Goal: Register for event/course

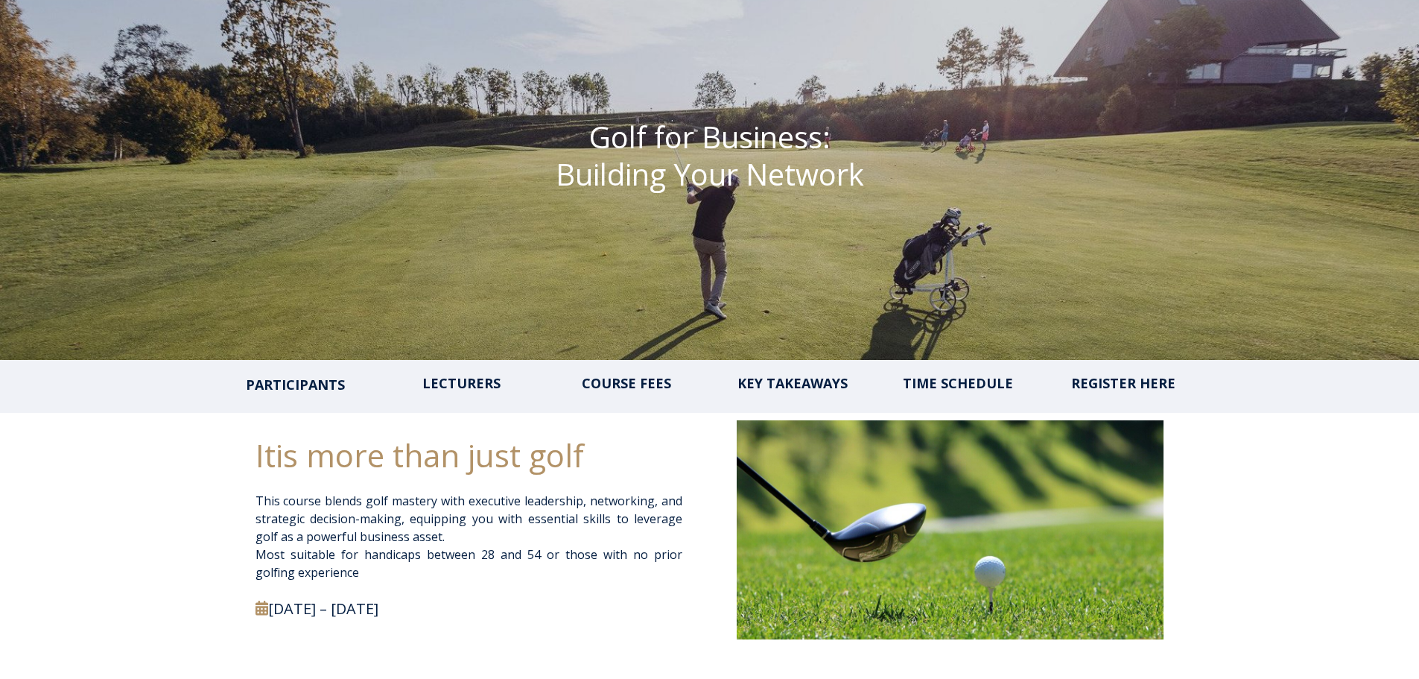
scroll to position [223, 0]
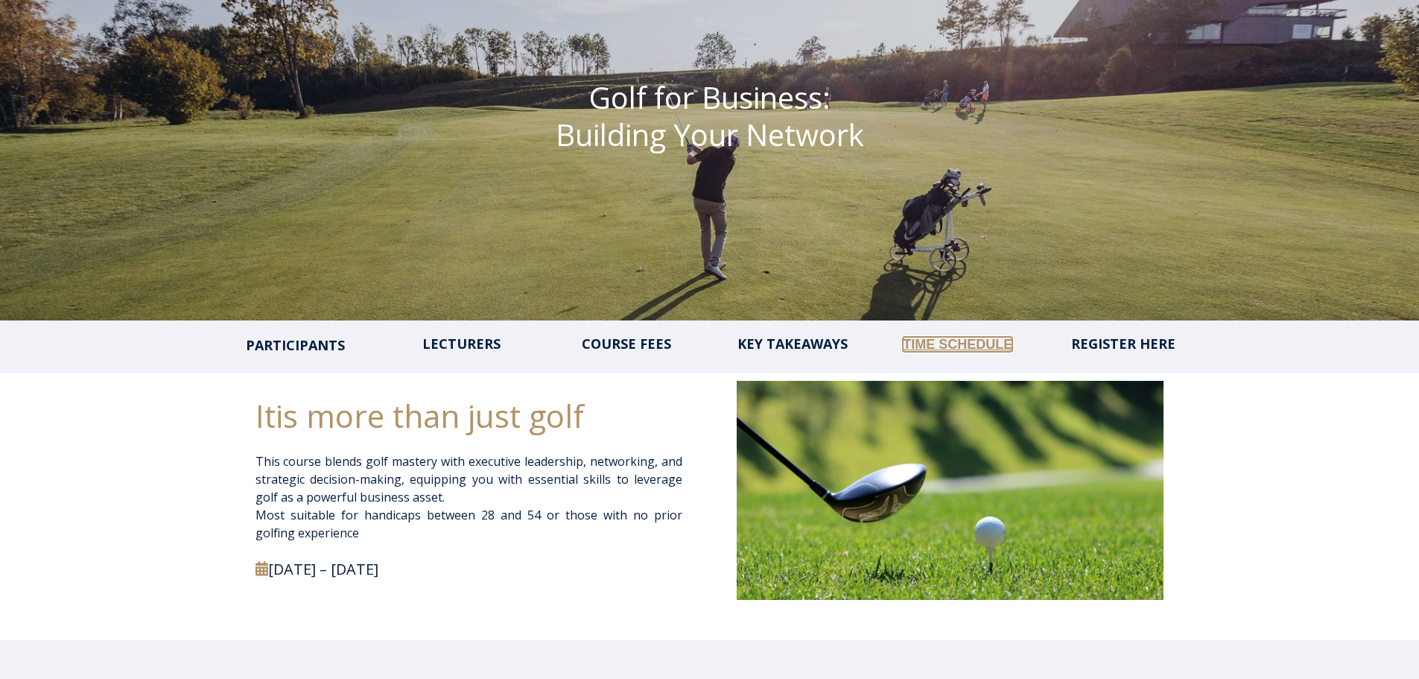
click at [963, 340] on link "TIME SCHEDULE" at bounding box center [958, 344] width 110 height 15
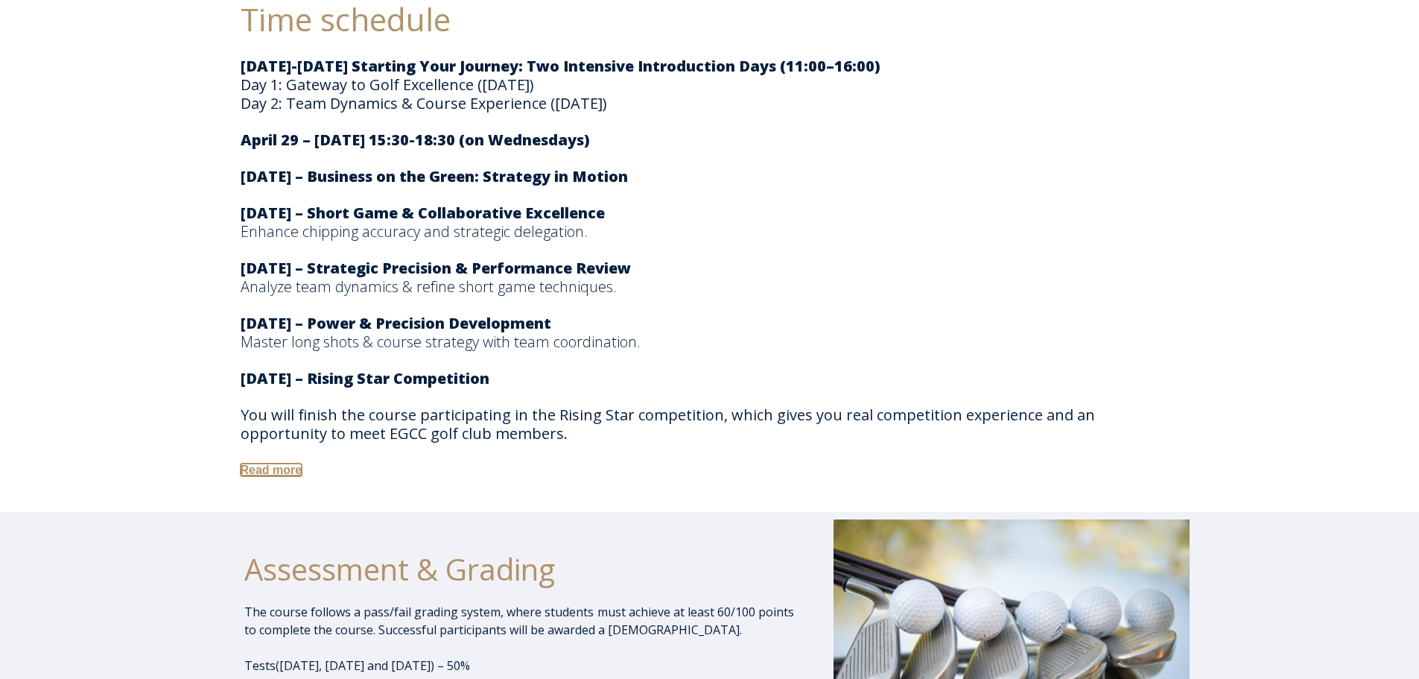
click at [250, 473] on link "Read more" at bounding box center [272, 469] width 62 height 13
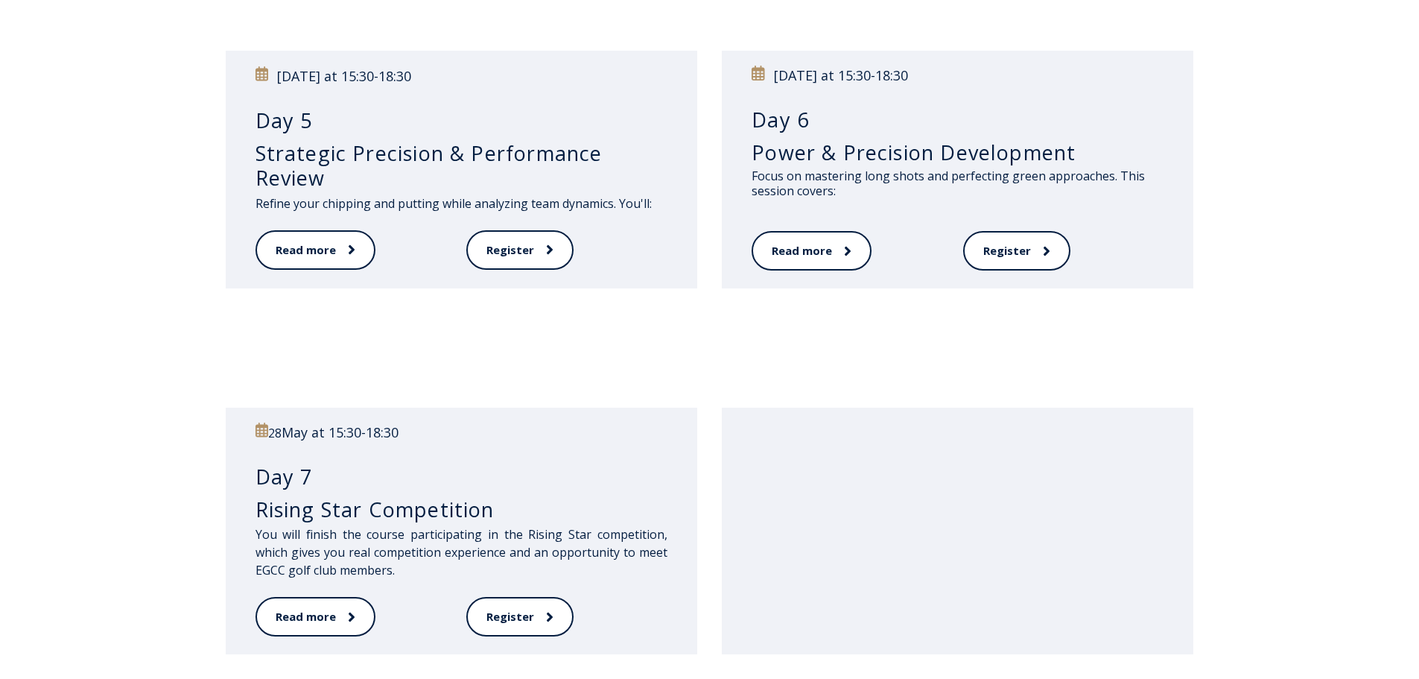
scroll to position [894, 0]
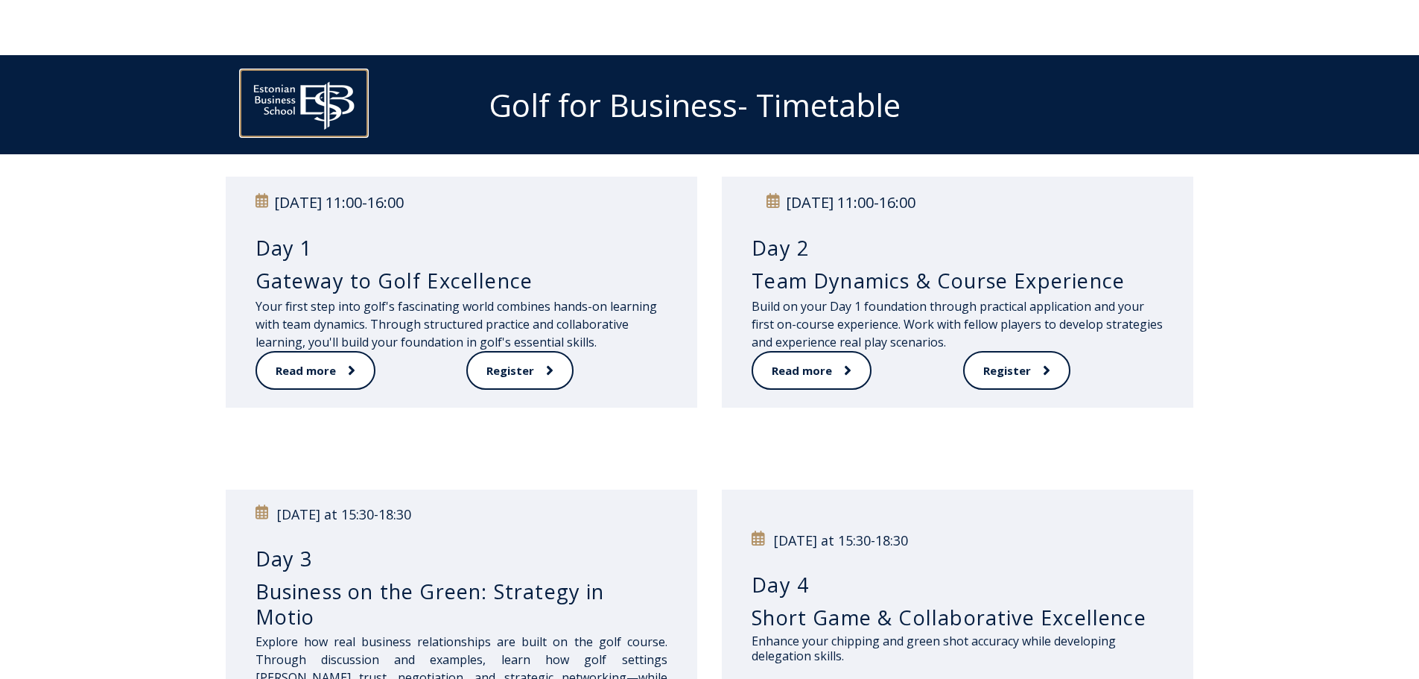
click at [316, 91] on img at bounding box center [304, 102] width 127 height 64
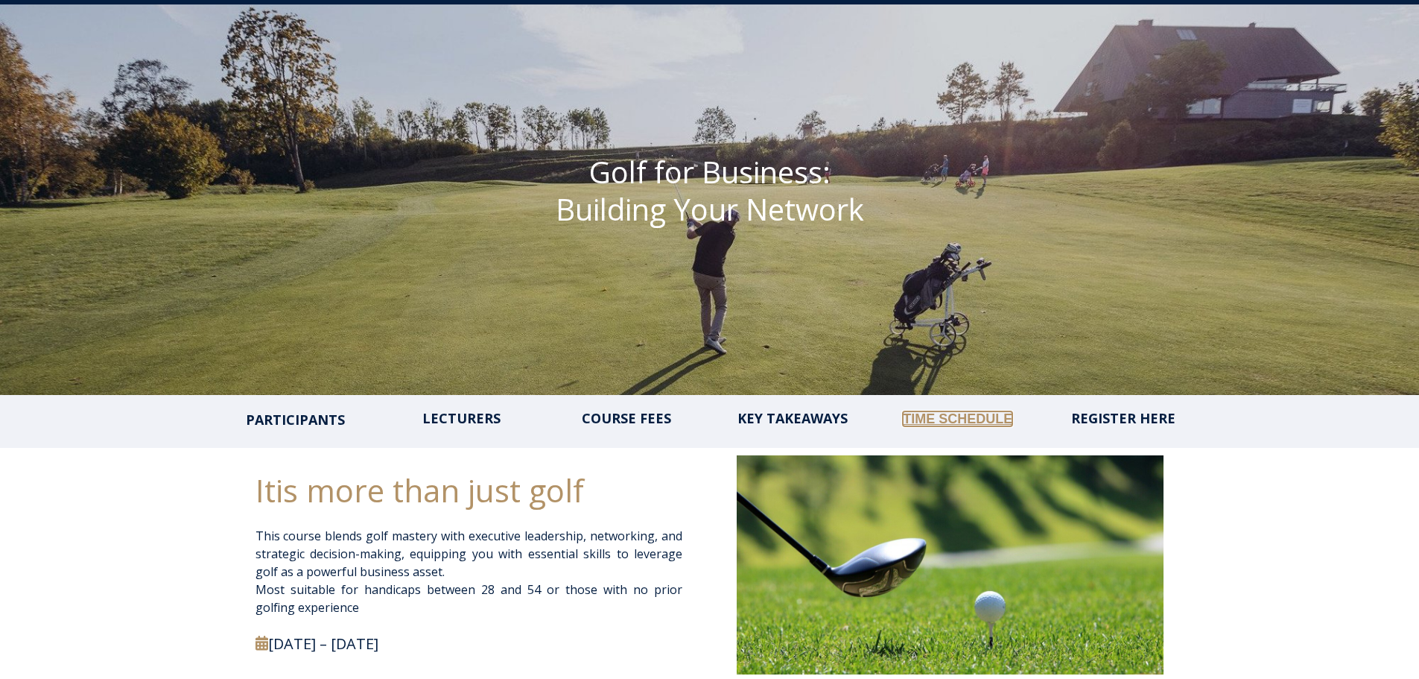
click at [983, 414] on link "TIME SCHEDULE" at bounding box center [958, 418] width 110 height 15
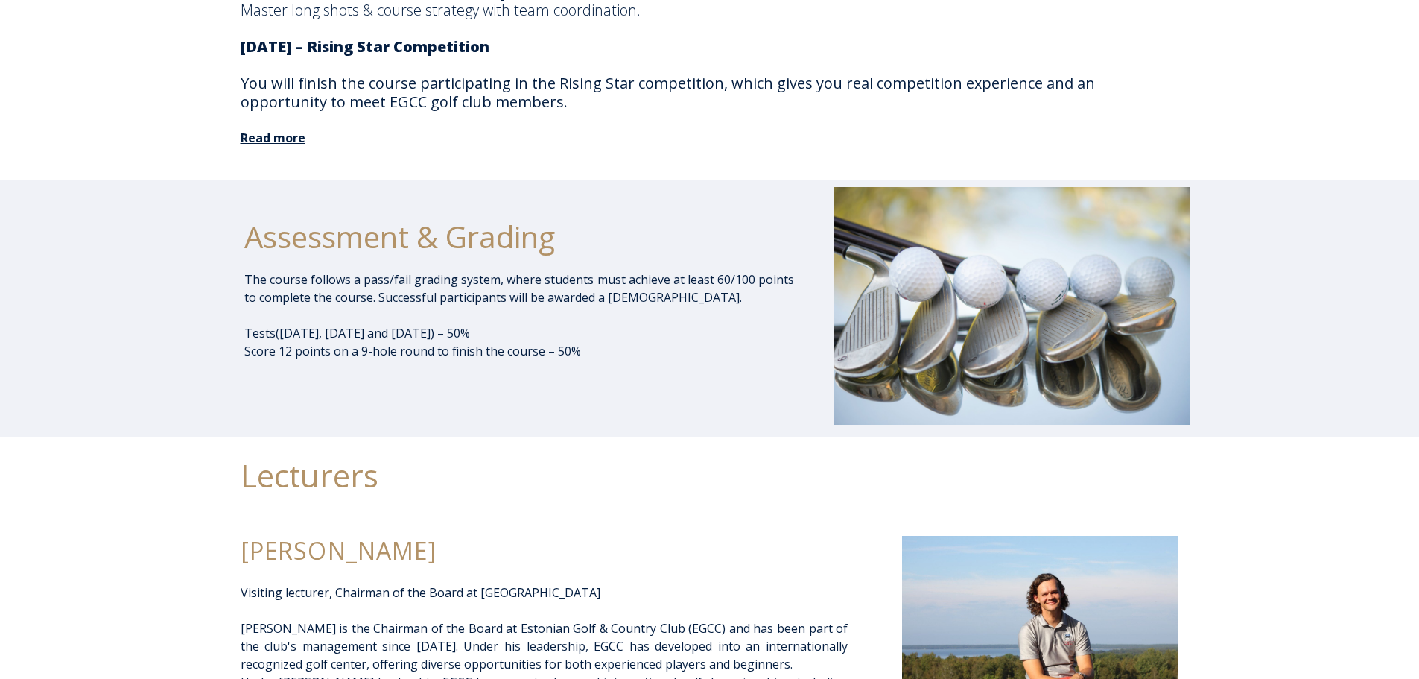
scroll to position [2568, 0]
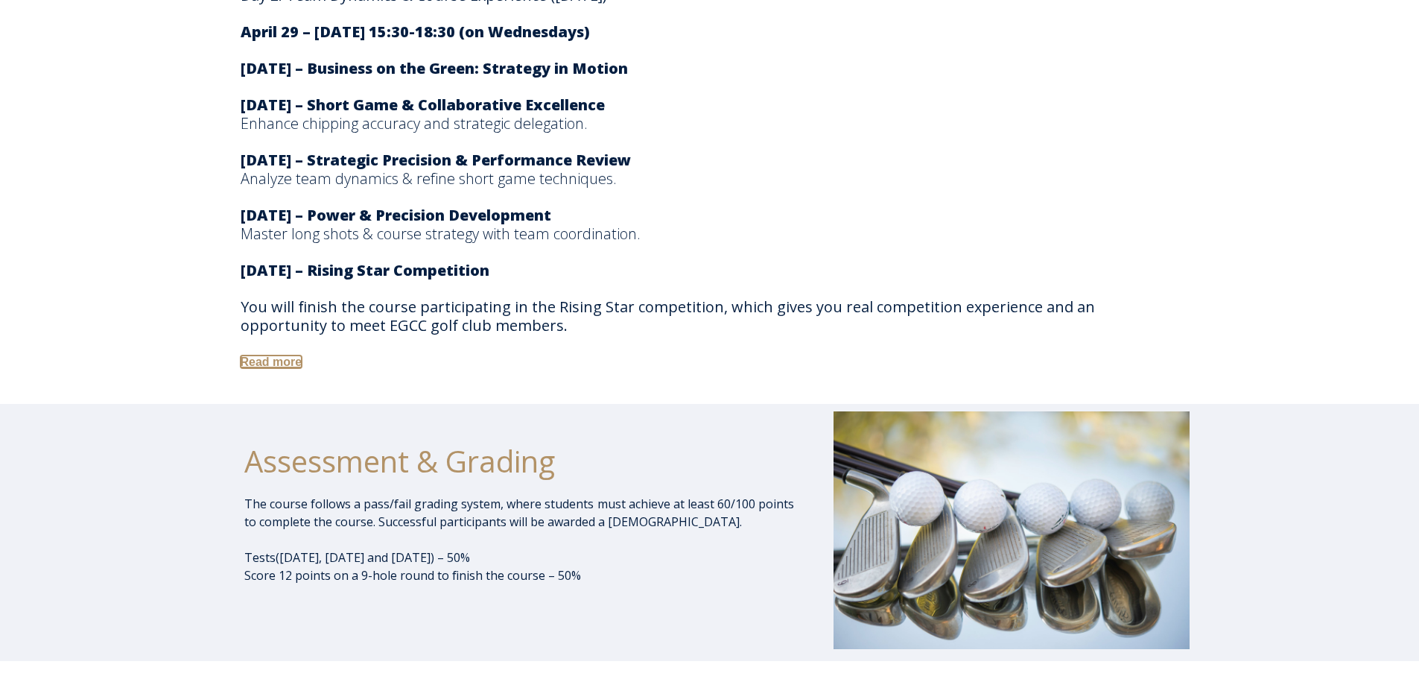
click at [300, 360] on link "Read more" at bounding box center [272, 361] width 62 height 13
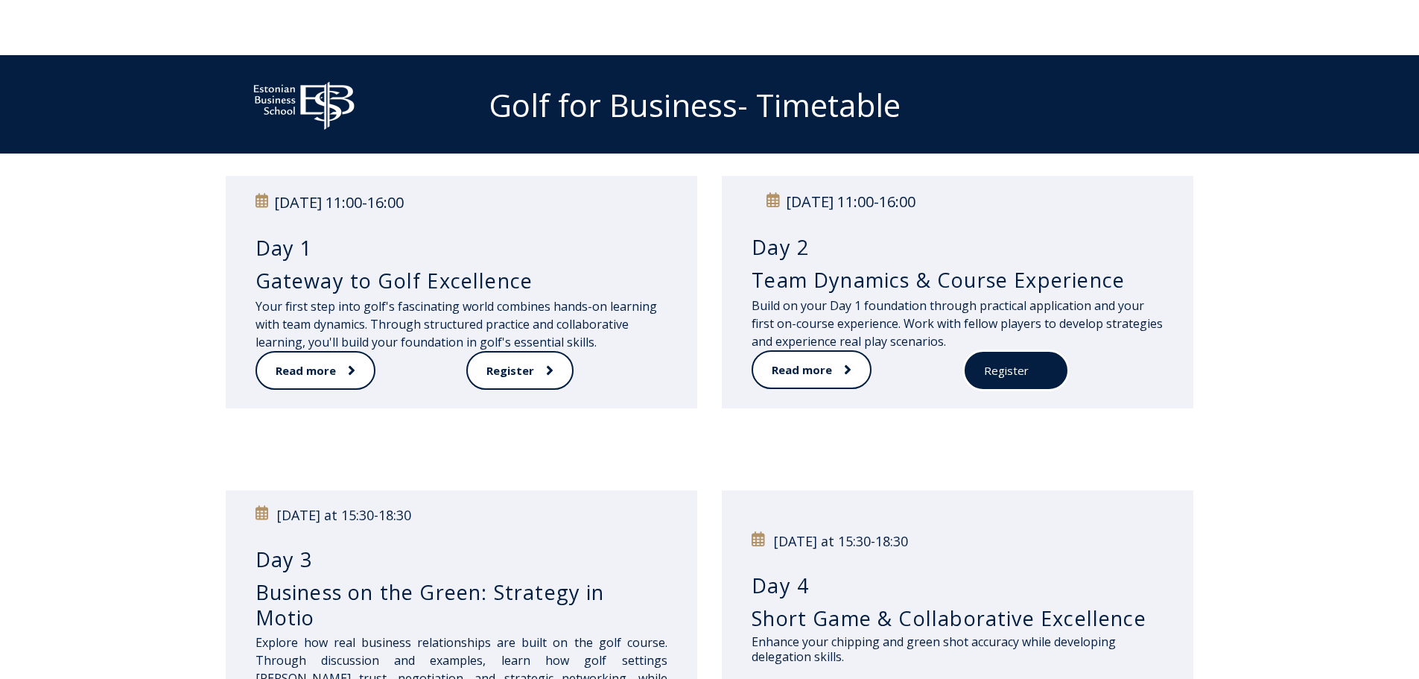
click at [1053, 375] on link "Register" at bounding box center [1016, 370] width 106 height 41
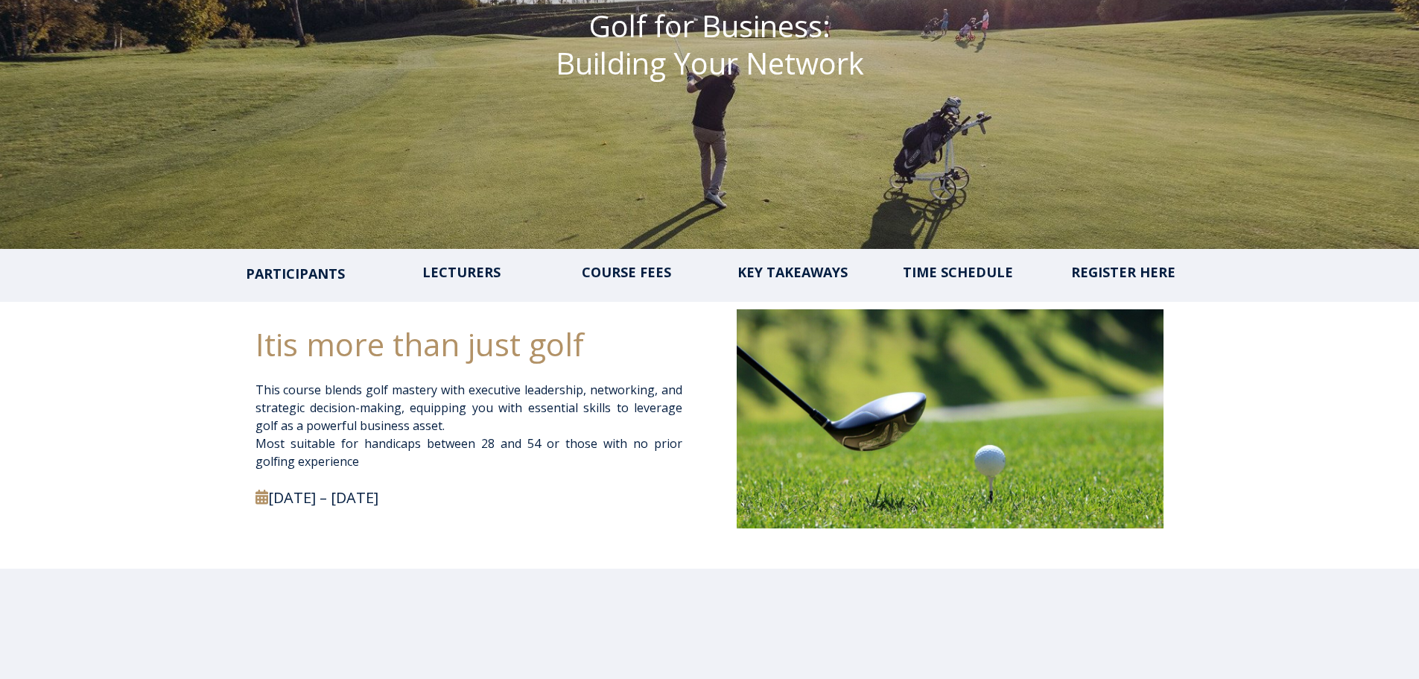
scroll to position [298, 0]
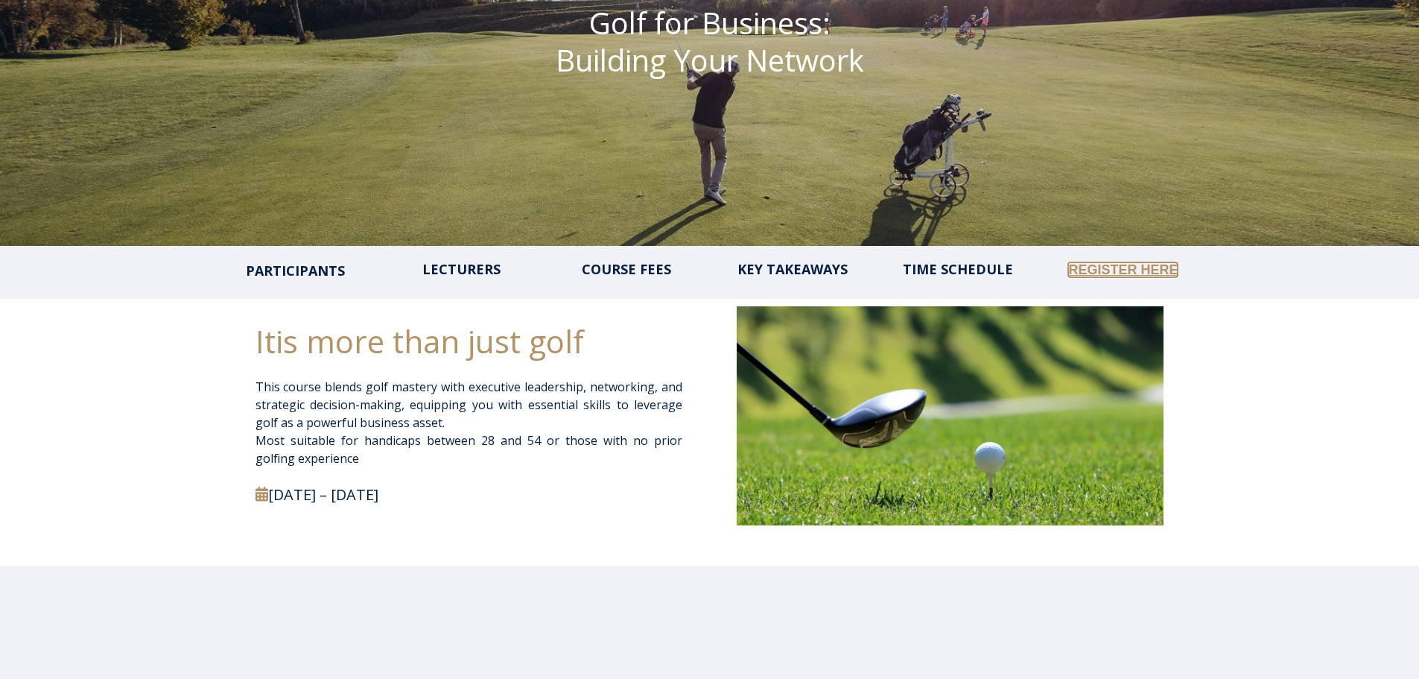
click at [1141, 271] on link "REGISTER HERE" at bounding box center [1123, 269] width 110 height 15
